Goal: Task Accomplishment & Management: Use online tool/utility

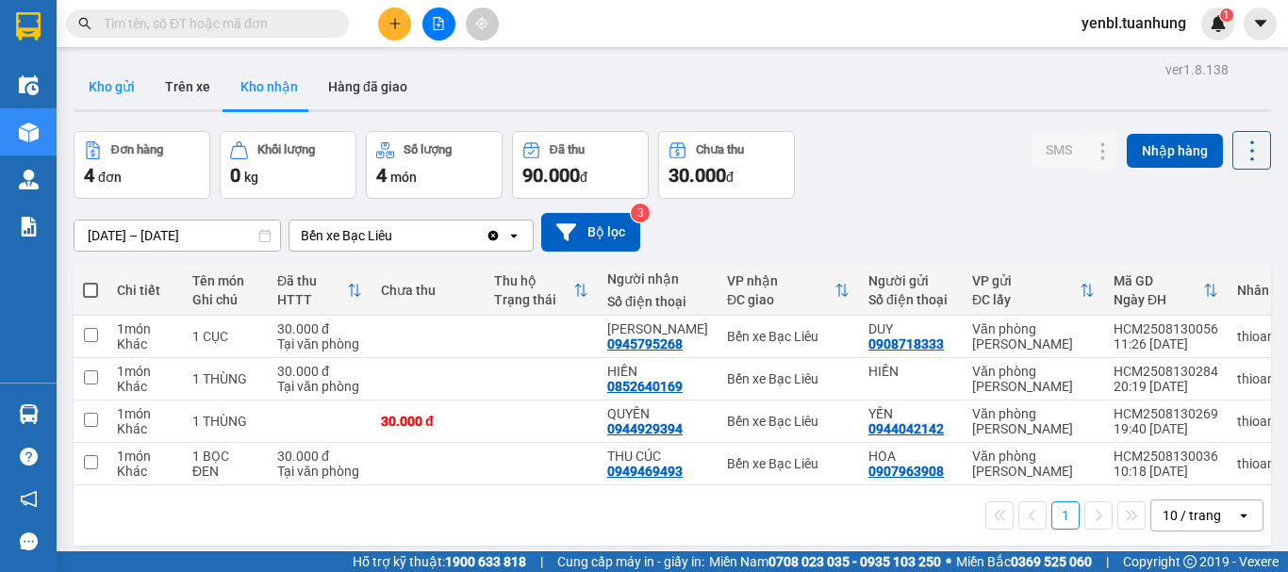
click at [110, 75] on button "Kho gửi" at bounding box center [112, 86] width 76 height 45
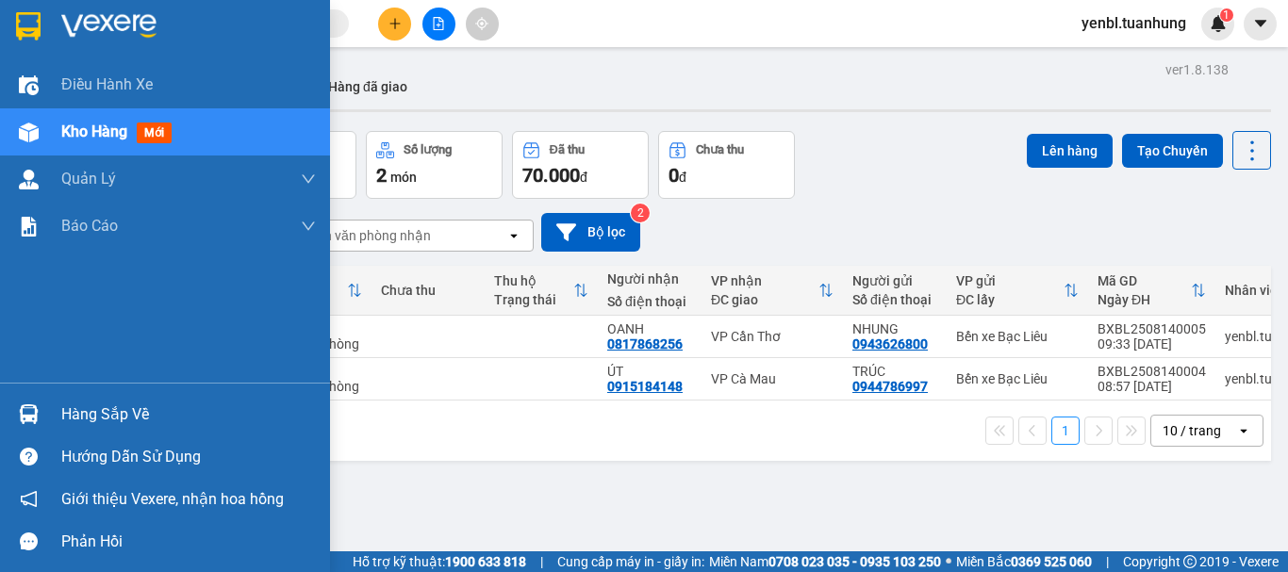
click at [51, 420] on div "Hàng sắp về" at bounding box center [165, 414] width 330 height 42
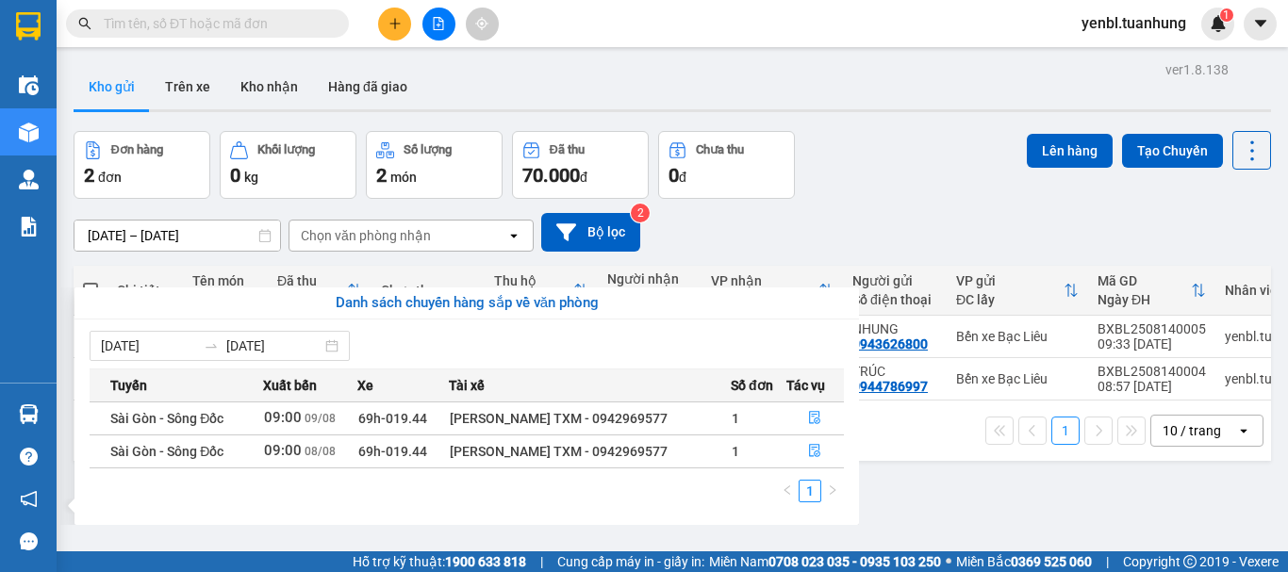
click at [830, 179] on section "Kết quả tìm kiếm ( 0 ) Bộ lọc No Data yenbl.tuanhung 1 Điều hành xe Kho hàng mớ…" at bounding box center [644, 286] width 1288 height 572
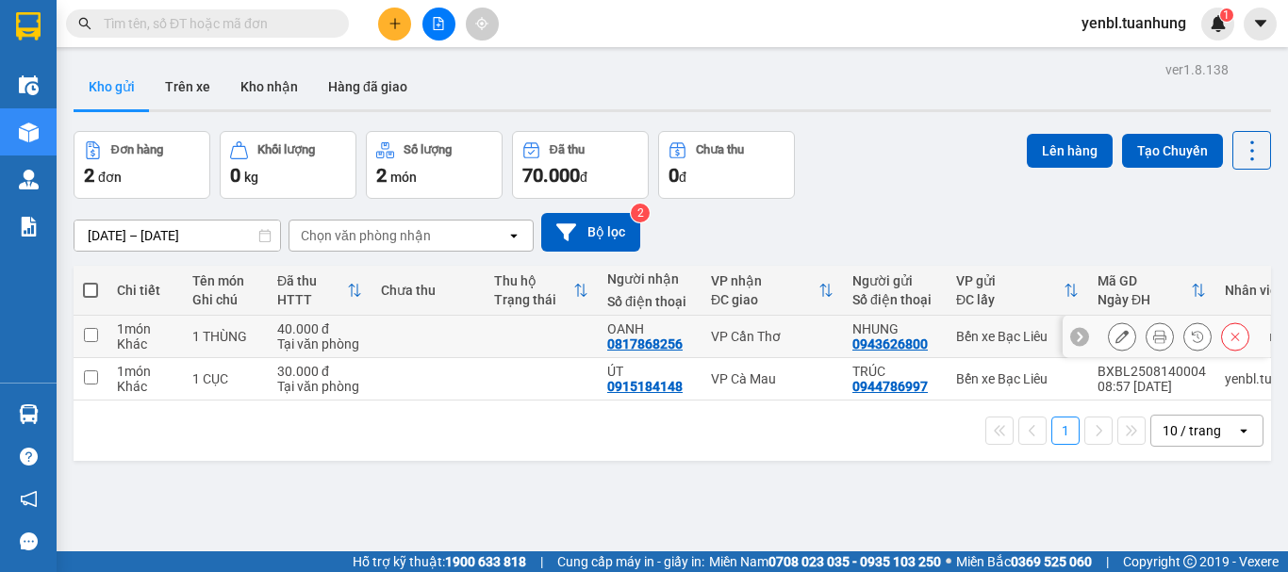
click at [541, 328] on td at bounding box center [541, 337] width 113 height 42
checkbox input "true"
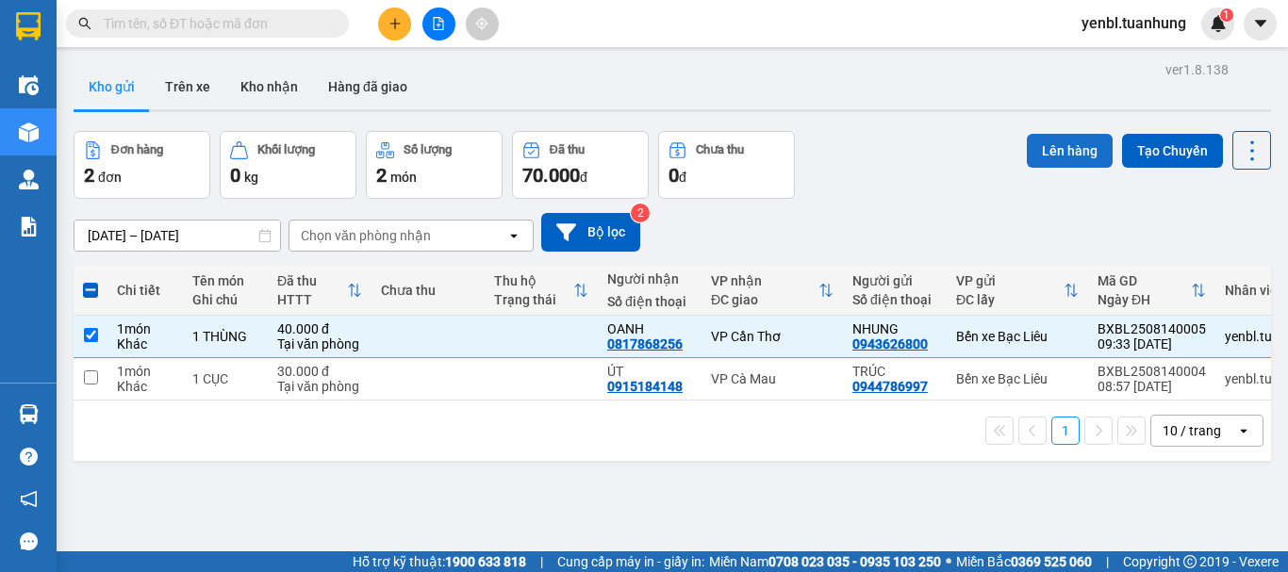
click at [1090, 157] on button "Lên hàng" at bounding box center [1070, 151] width 86 height 34
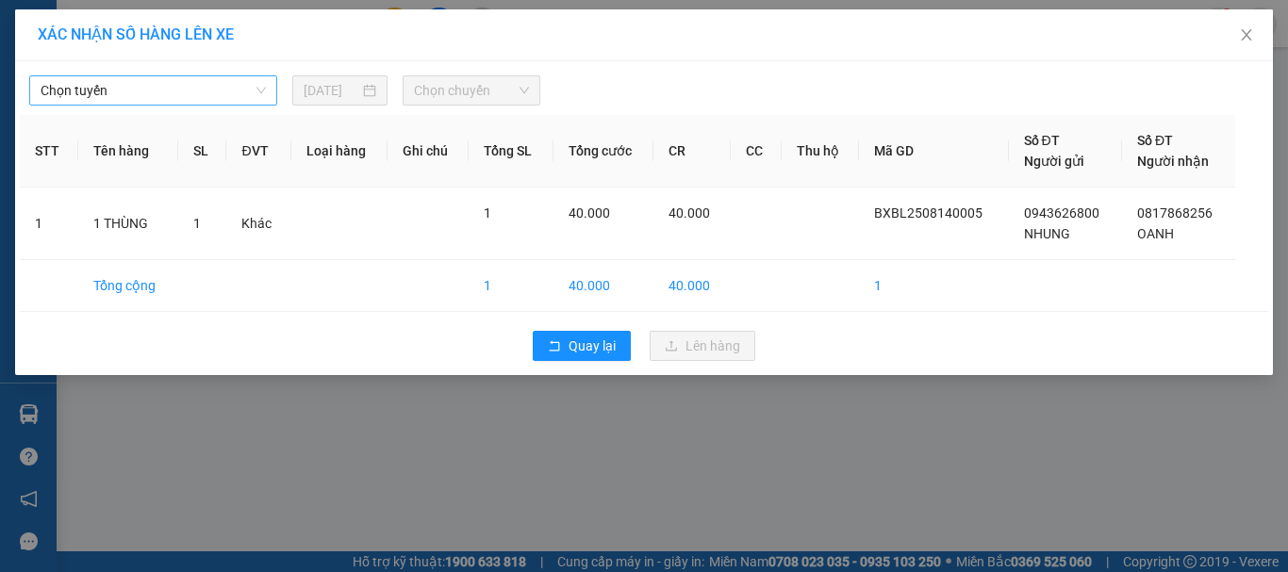
click at [170, 90] on span "Chọn tuyến" at bounding box center [153, 90] width 225 height 28
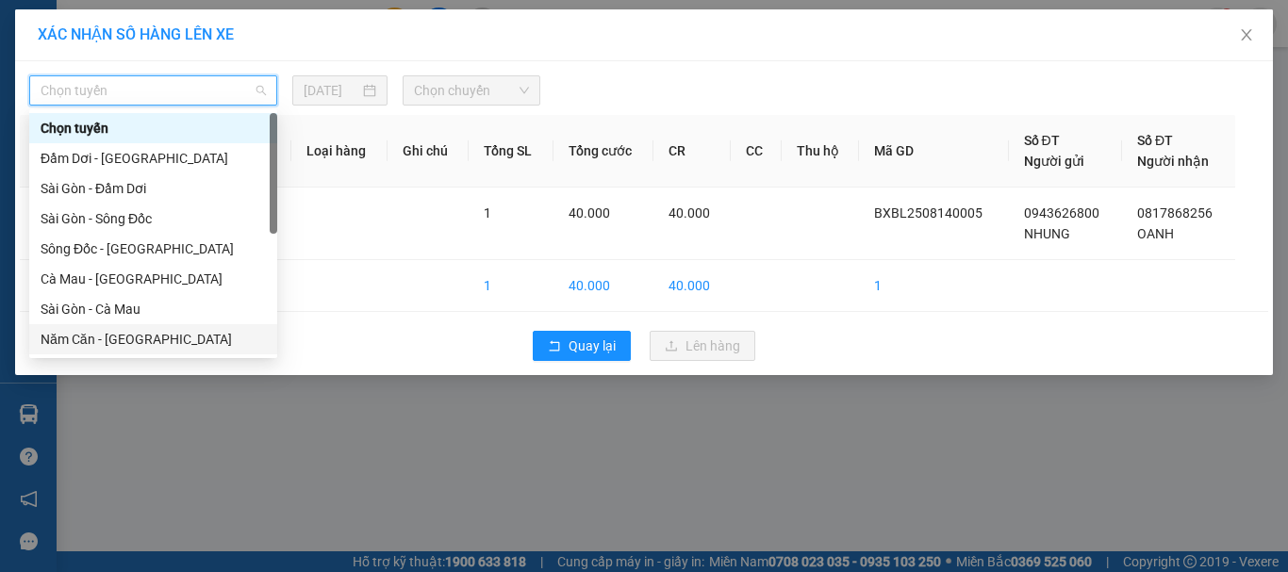
click at [112, 339] on div "Năm Căn - [GEOGRAPHIC_DATA]" at bounding box center [153, 339] width 225 height 21
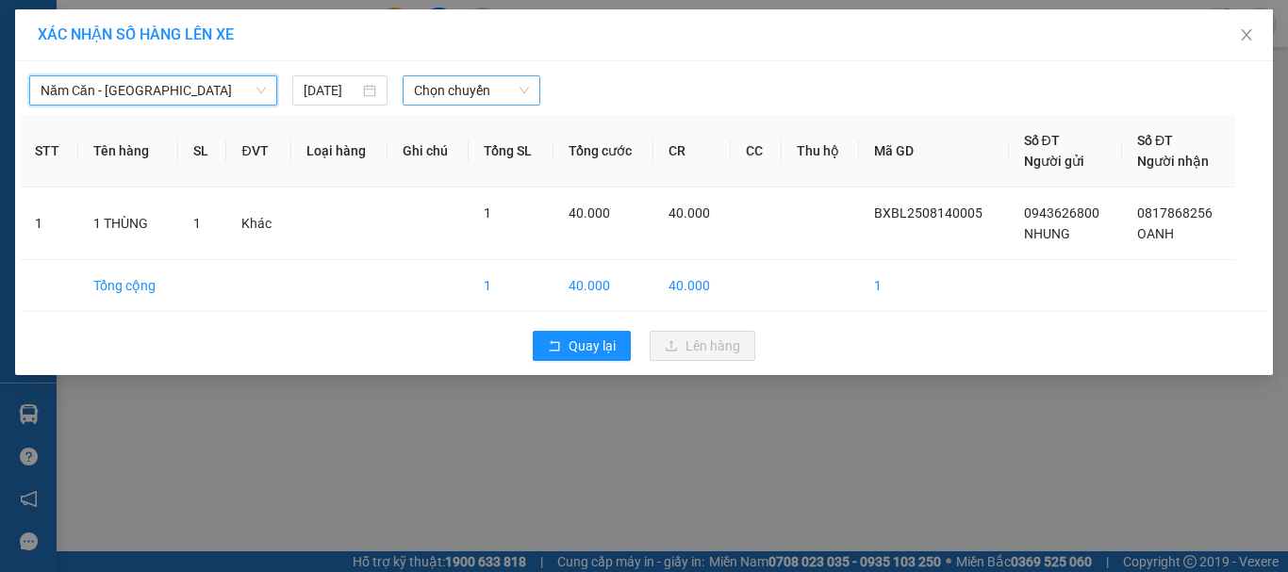
click at [463, 87] on span "Chọn chuyến" at bounding box center [472, 90] width 116 height 28
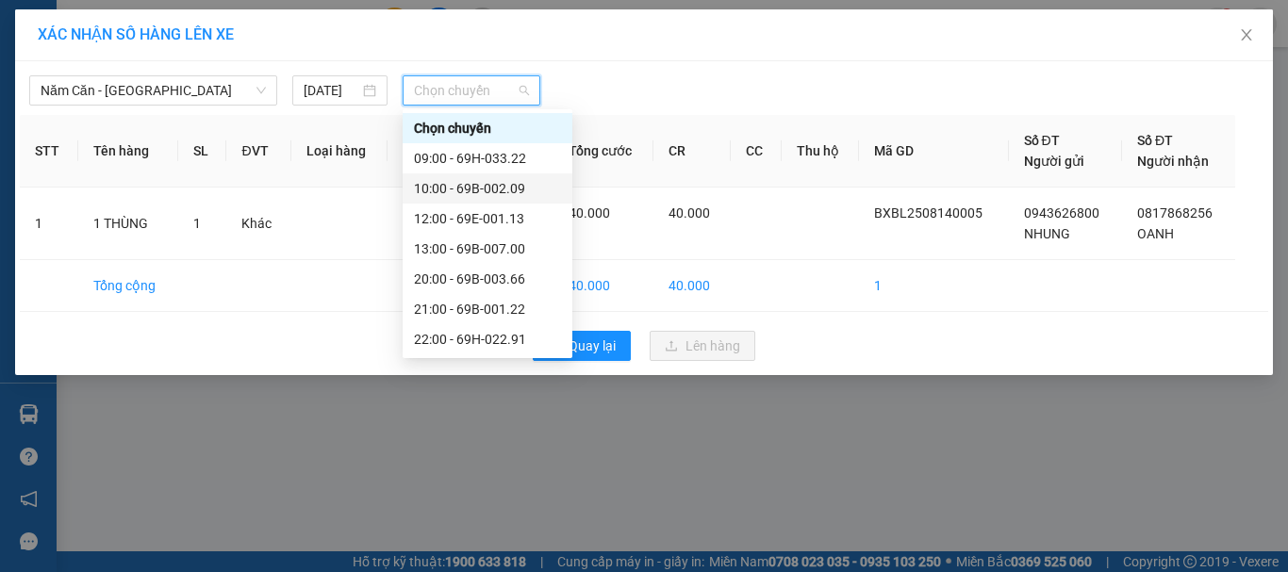
click at [497, 189] on div "10:00 - 69B-002.09" at bounding box center [487, 188] width 147 height 21
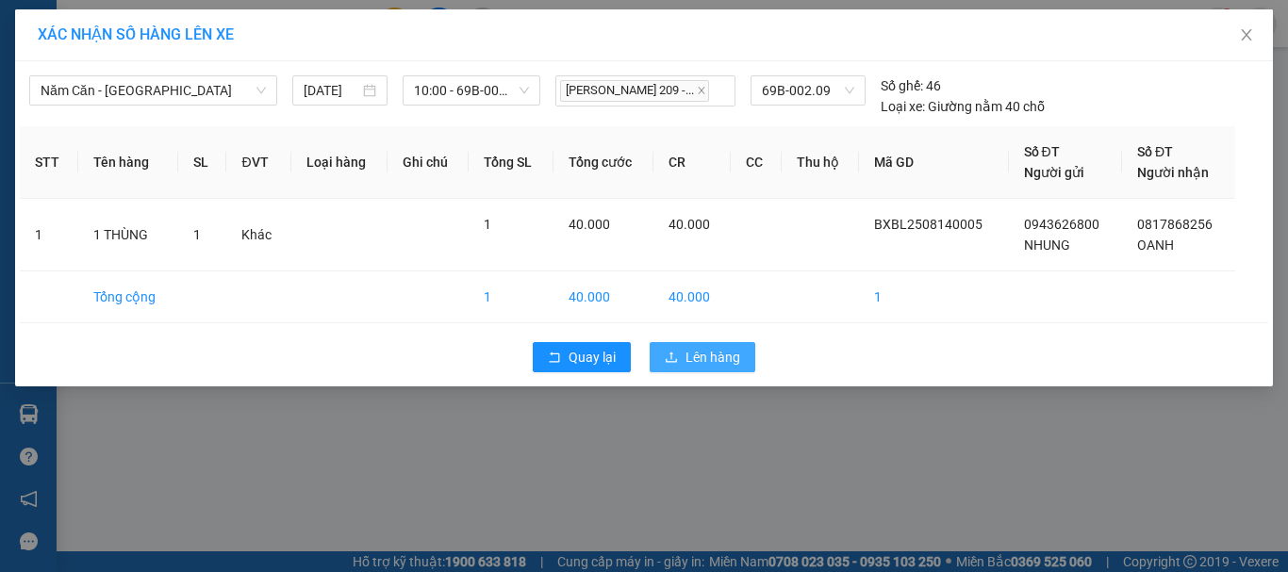
click at [698, 364] on span "Lên hàng" at bounding box center [713, 357] width 55 height 21
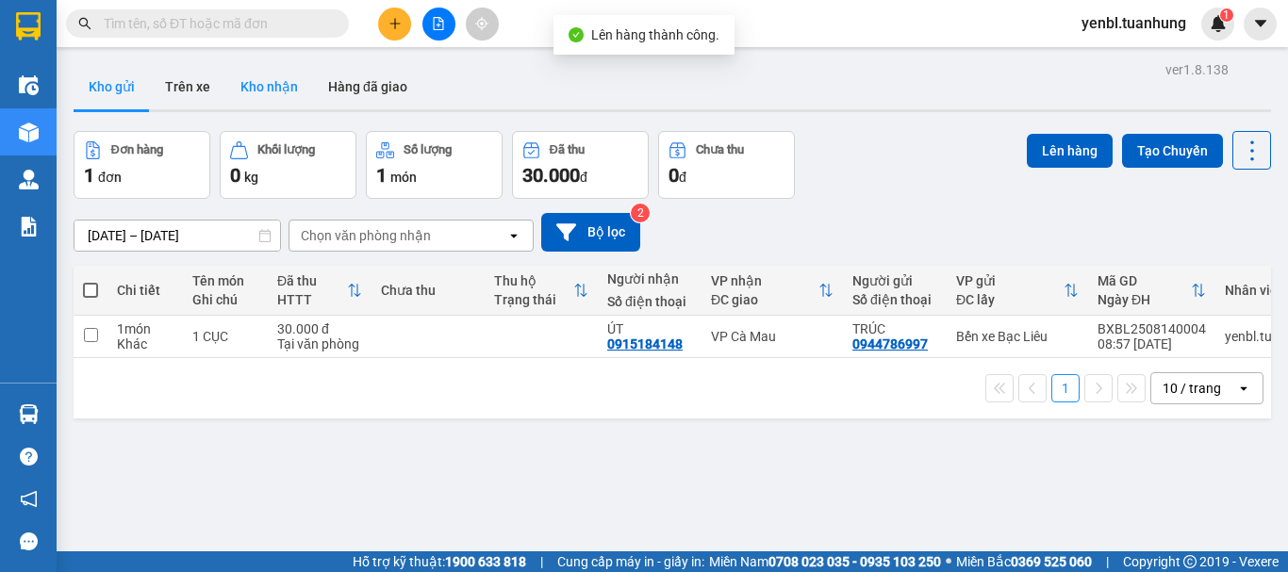
click at [271, 91] on button "Kho nhận" at bounding box center [269, 86] width 88 height 45
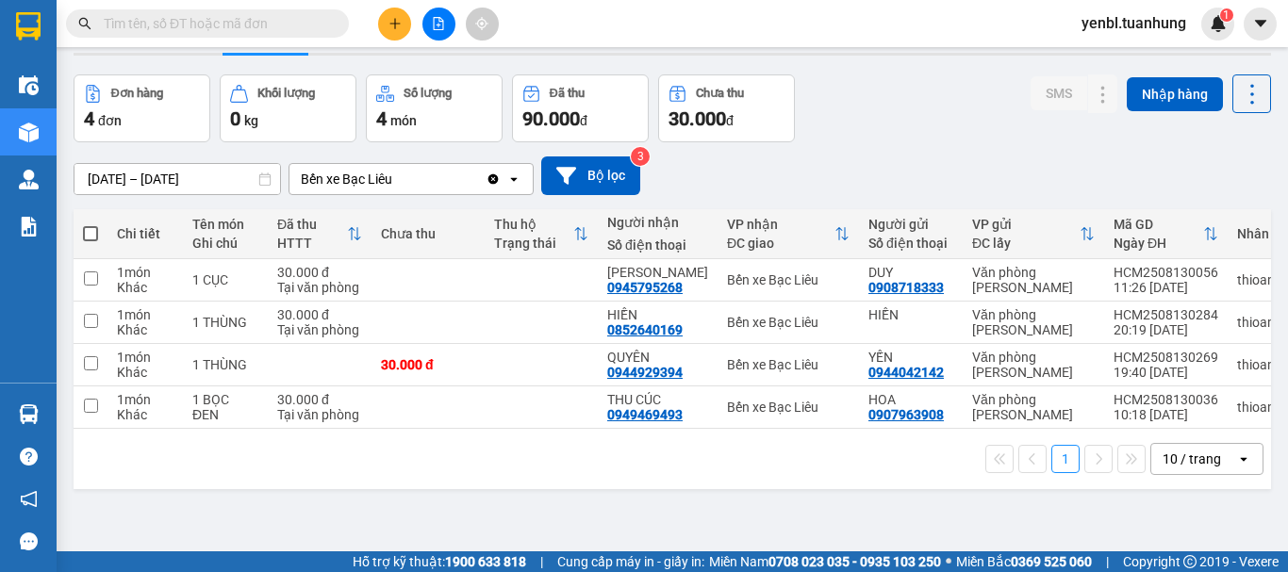
scroll to position [87, 0]
